Goal: Task Accomplishment & Management: Use online tool/utility

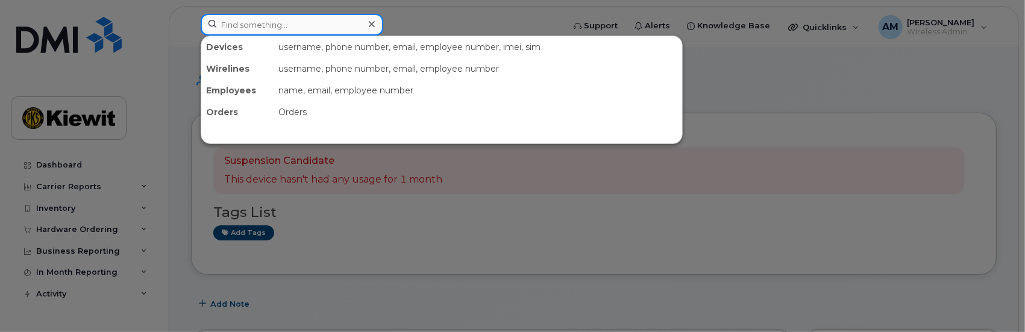
click at [221, 26] on input at bounding box center [292, 25] width 183 height 22
paste input "[PERSON_NAME].[PERSON_NAME]"
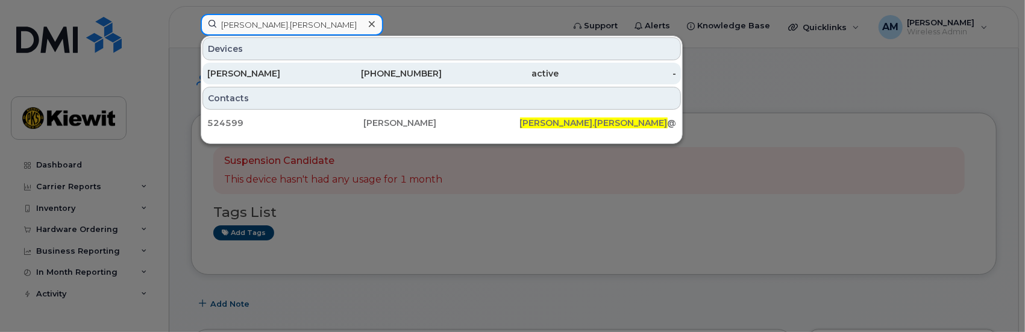
type input "[PERSON_NAME].[PERSON_NAME]"
click at [245, 73] on div "[PERSON_NAME]" at bounding box center [266, 74] width 118 height 12
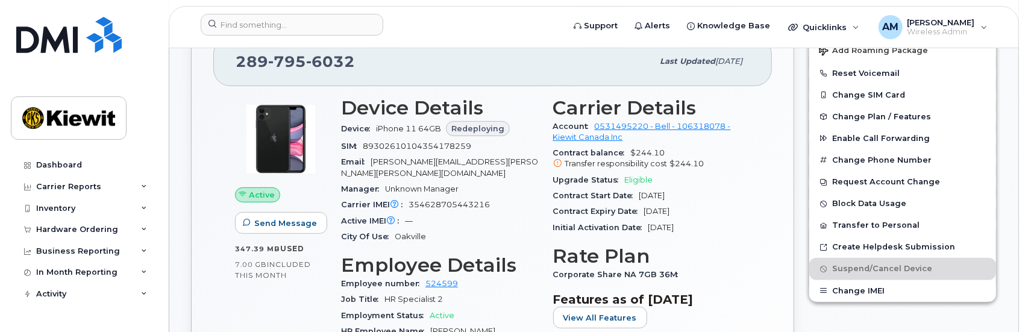
scroll to position [181, 0]
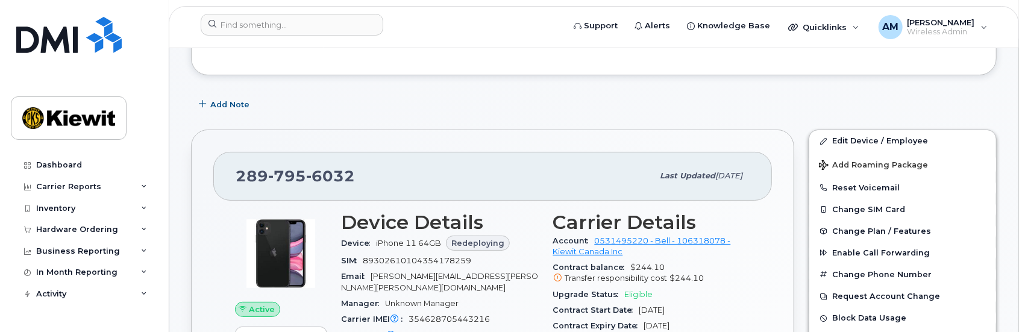
click at [480, 241] on span "Redeploying" at bounding box center [478, 243] width 53 height 11
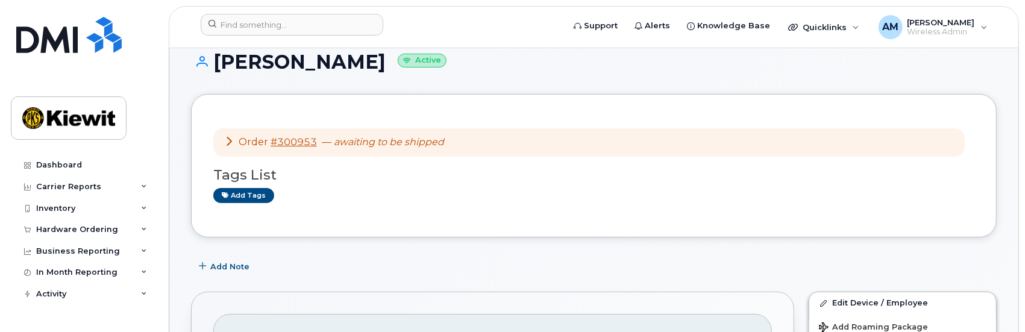
scroll to position [0, 0]
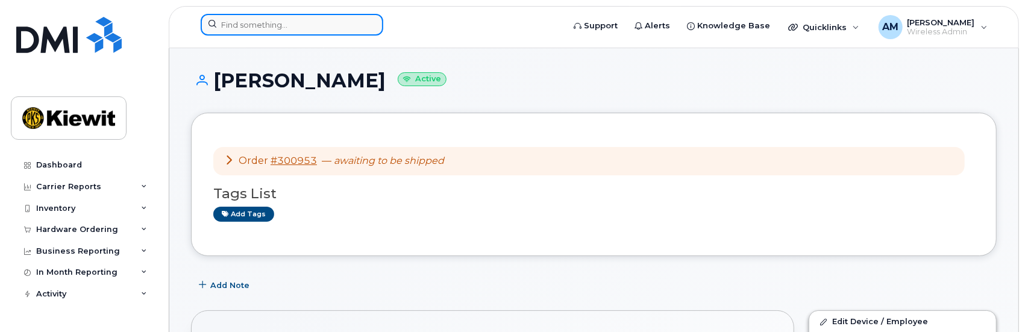
click at [262, 19] on input at bounding box center [292, 25] width 183 height 22
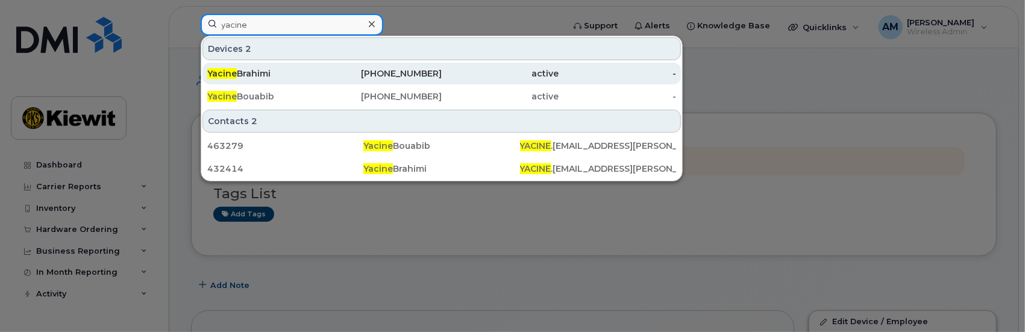
type input "yacine"
click at [248, 71] on div "[PERSON_NAME]" at bounding box center [266, 74] width 118 height 12
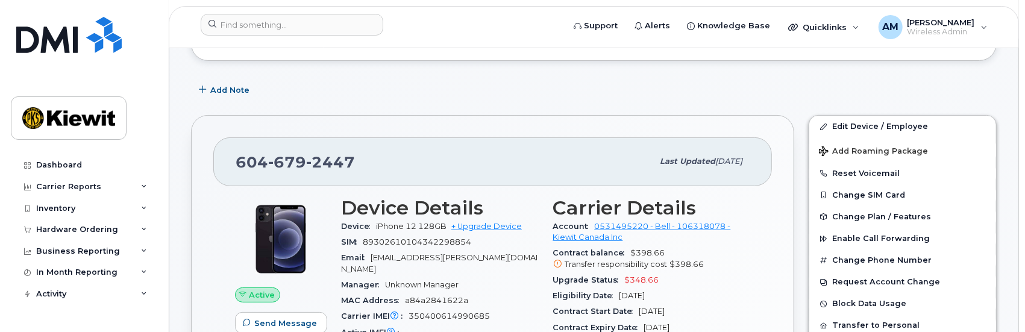
scroll to position [241, 0]
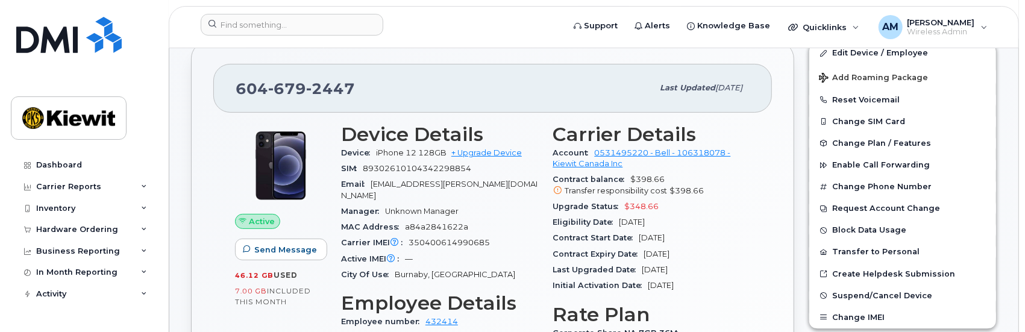
drag, startPoint x: 675, startPoint y: 220, endPoint x: 653, endPoint y: 220, distance: 21.1
click at [653, 220] on div "Eligibility Date Sep 28, 2025" at bounding box center [652, 223] width 198 height 16
click at [678, 219] on div "Eligibility Date Sep 28, 2025" at bounding box center [652, 223] width 198 height 16
click at [711, 215] on div "Eligibility Date Sep 28, 2025" at bounding box center [652, 223] width 198 height 16
drag, startPoint x: 489, startPoint y: 151, endPoint x: 561, endPoint y: 175, distance: 75.7
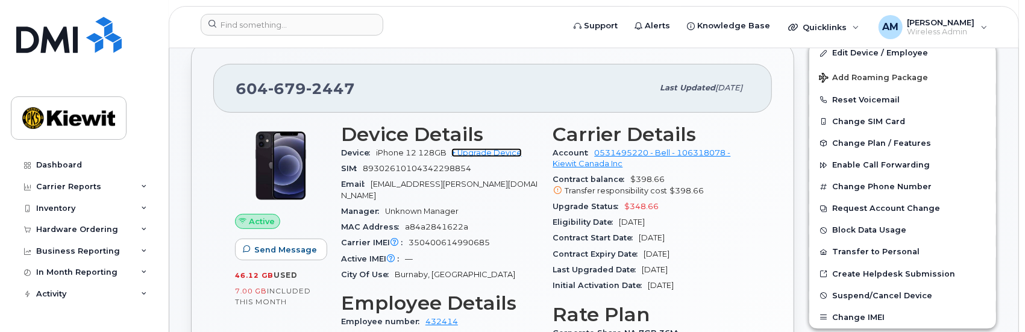
click at [489, 151] on link "+ Upgrade Device" at bounding box center [487, 152] width 71 height 9
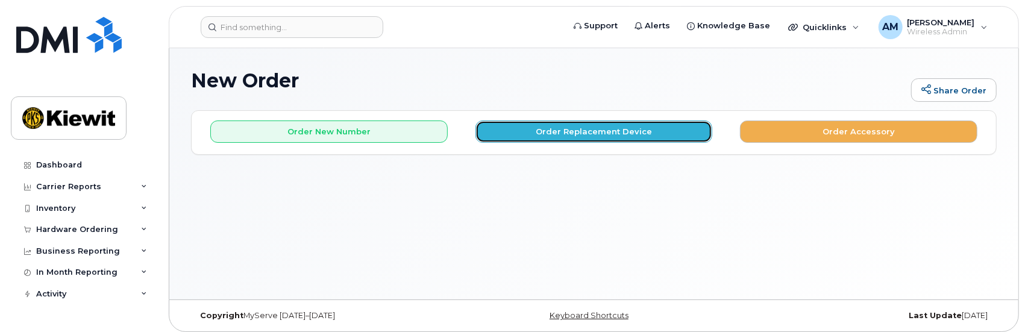
click at [591, 132] on button "Order Replacement Device" at bounding box center [595, 132] width 238 height 22
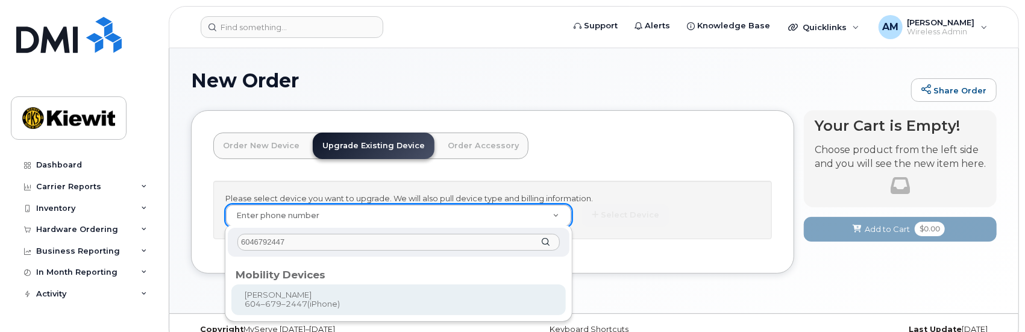
type input "6046792447"
type input "600052"
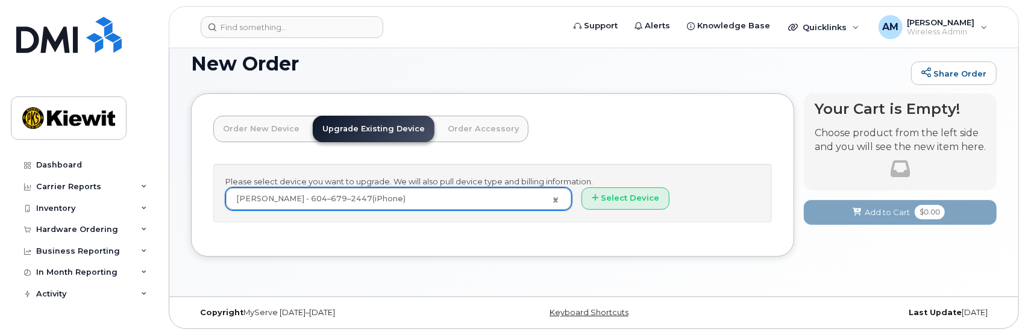
scroll to position [17, 0]
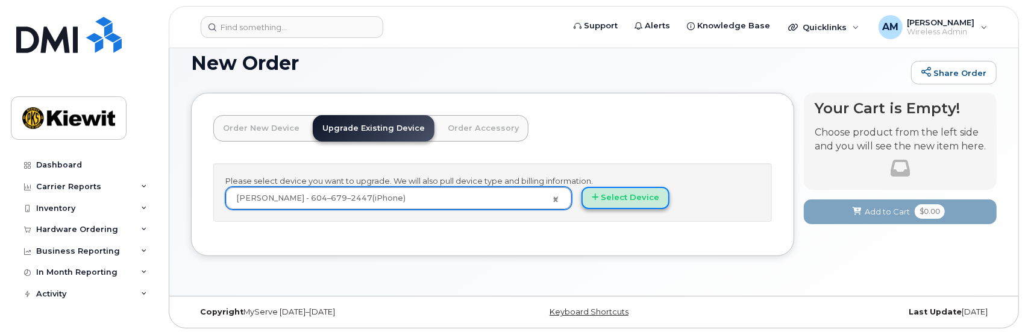
click at [627, 197] on button "Select Device" at bounding box center [626, 198] width 88 height 22
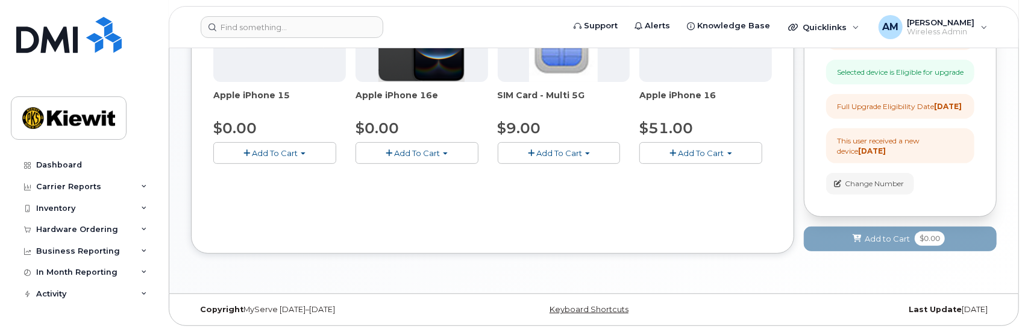
scroll to position [0, 0]
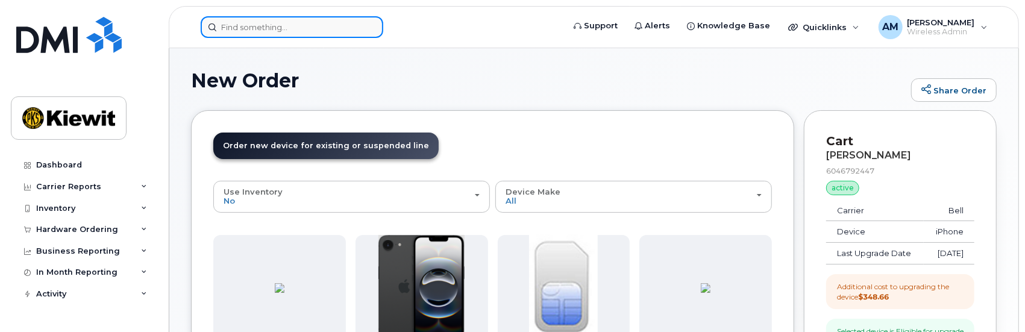
click at [244, 31] on input at bounding box center [292, 27] width 183 height 22
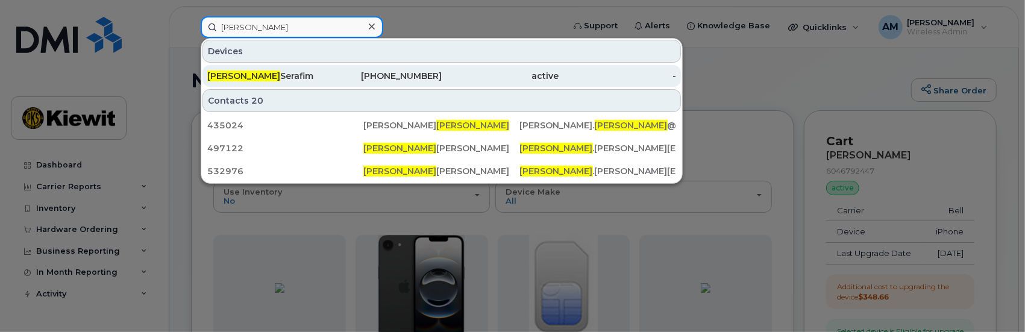
type input "isabella"
click at [253, 74] on div "Isabella Serafim" at bounding box center [266, 76] width 118 height 12
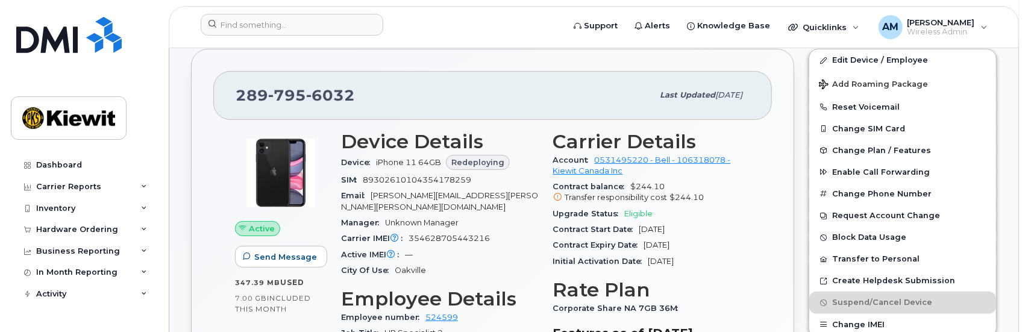
scroll to position [198, 0]
